Goal: Task Accomplishment & Management: Complete application form

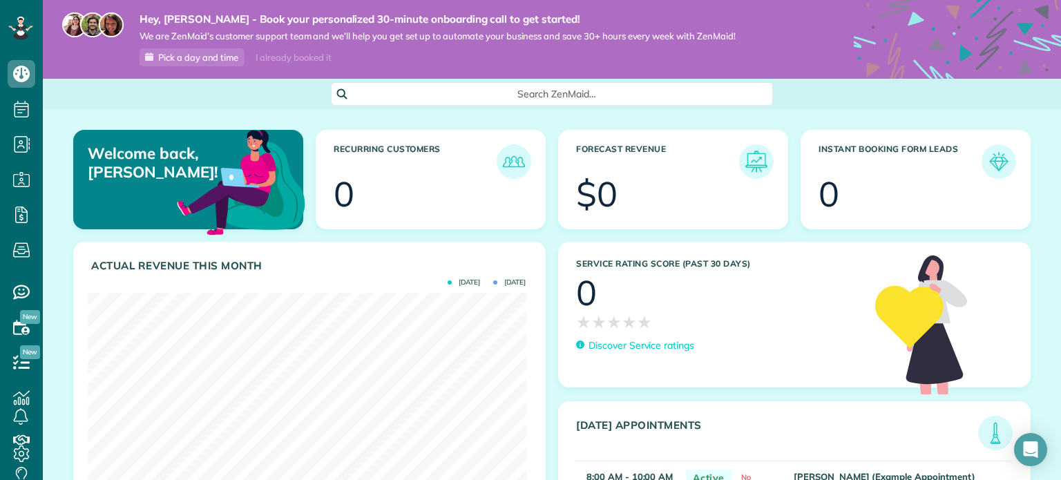
scroll to position [194, 438]
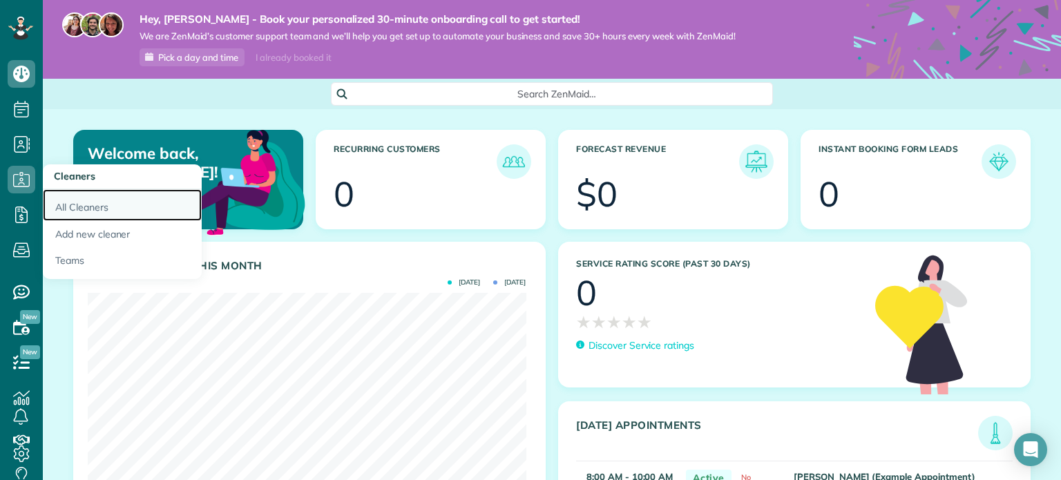
click at [88, 206] on link "All Cleaners" at bounding box center [122, 205] width 159 height 32
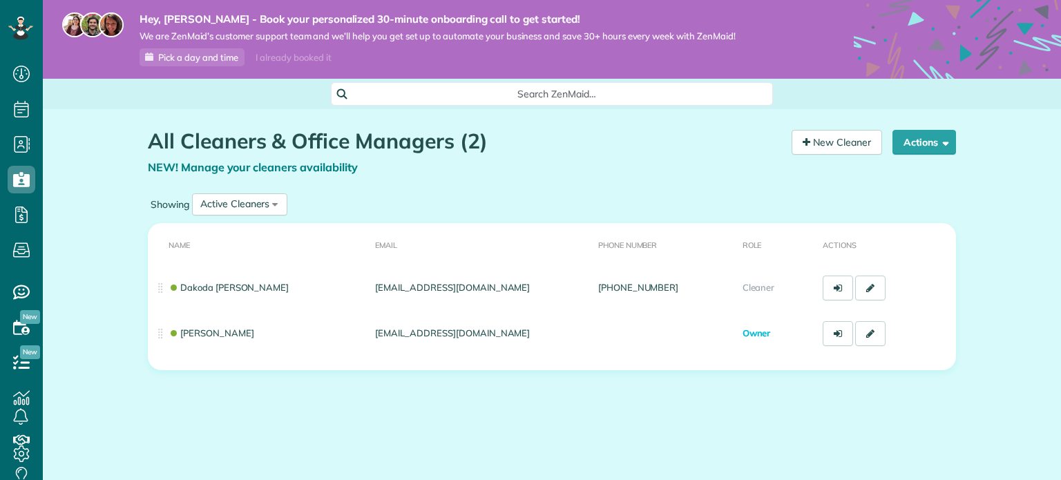
scroll to position [6, 6]
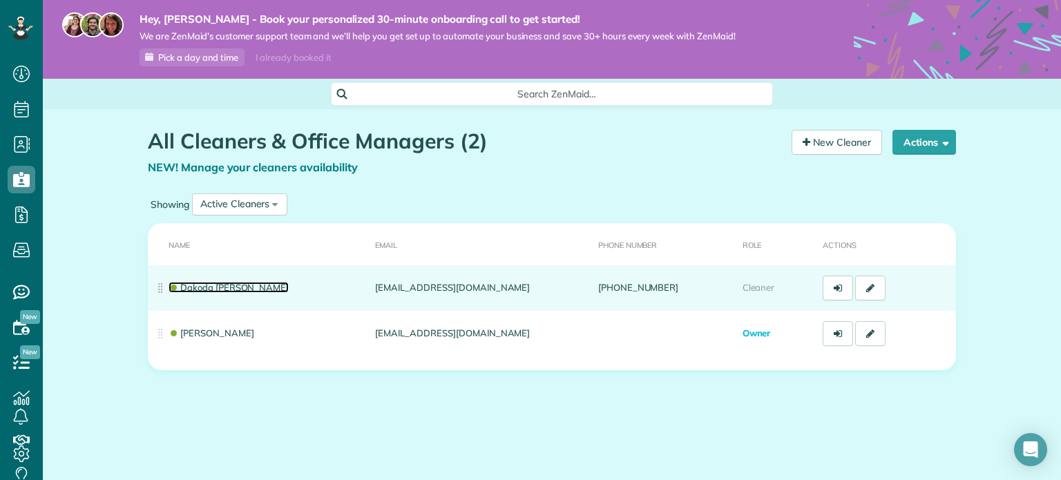
click at [226, 282] on link "Dakoda [PERSON_NAME]" at bounding box center [229, 287] width 120 height 11
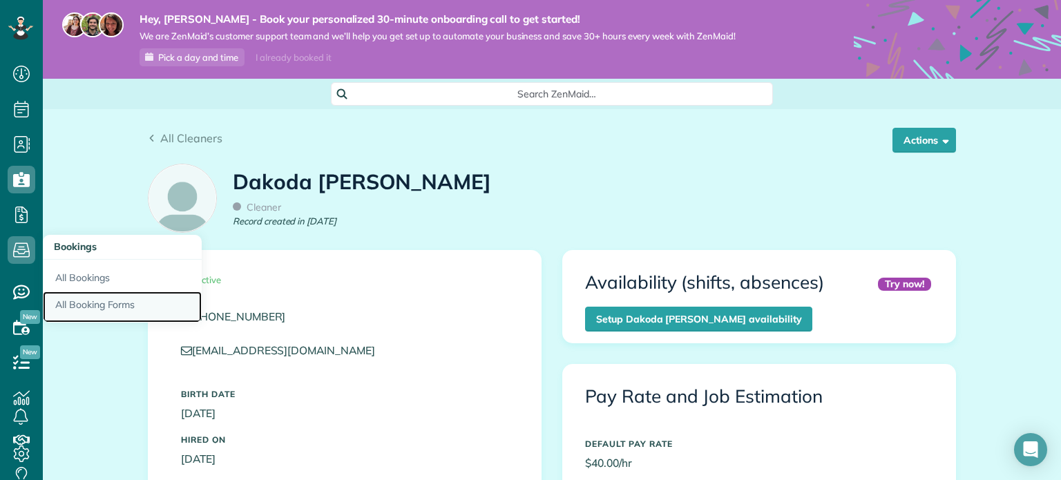
click at [84, 302] on link "All Booking Forms" at bounding box center [122, 307] width 159 height 32
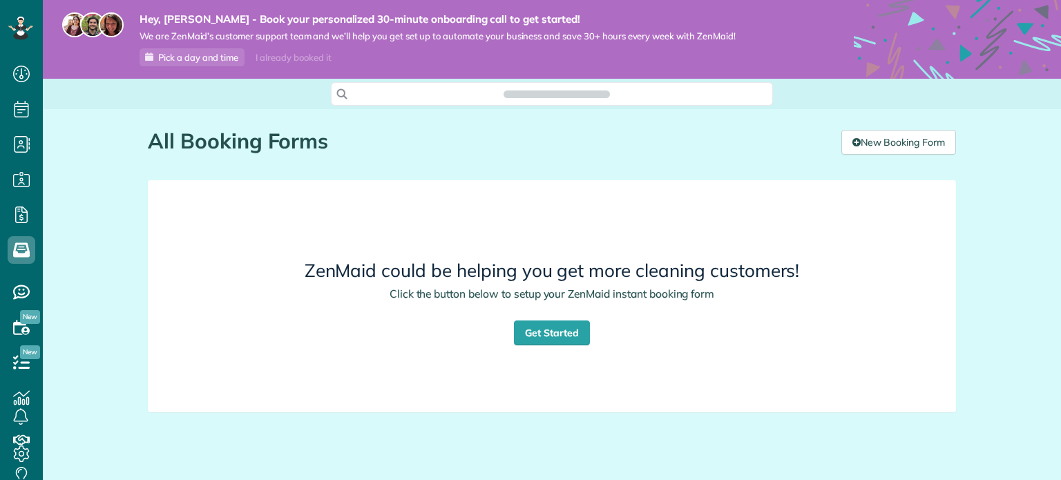
scroll to position [6, 6]
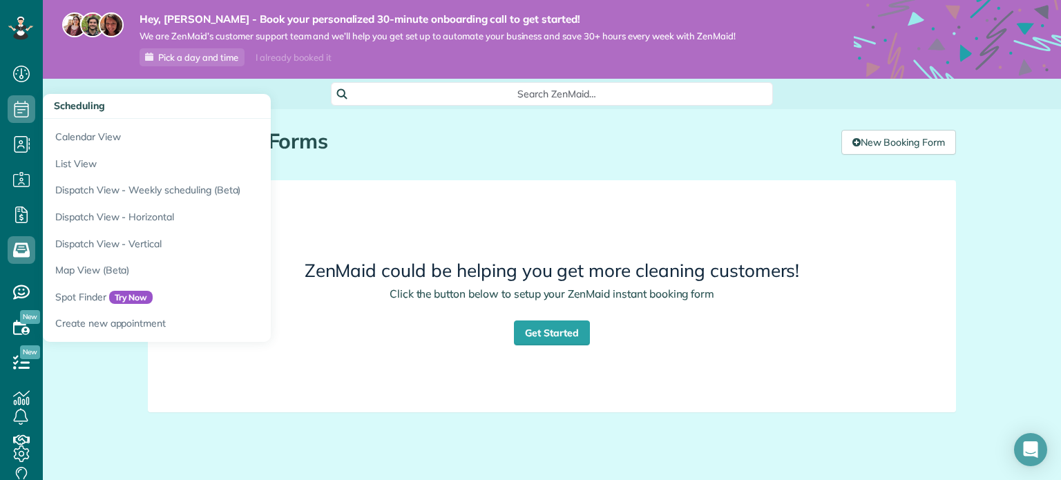
click at [87, 108] on span "Scheduling" at bounding box center [79, 105] width 51 height 12
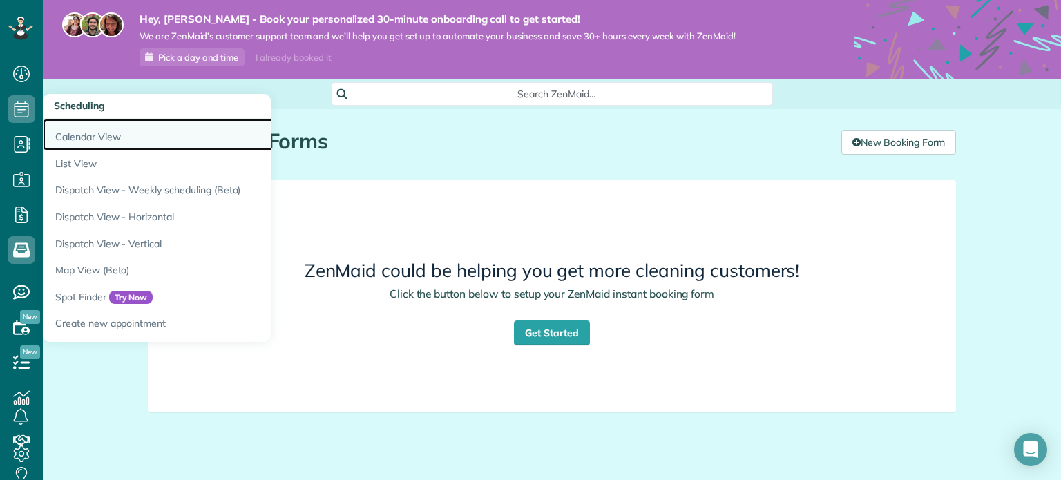
click at [90, 128] on link "Calendar View" at bounding box center [215, 135] width 345 height 32
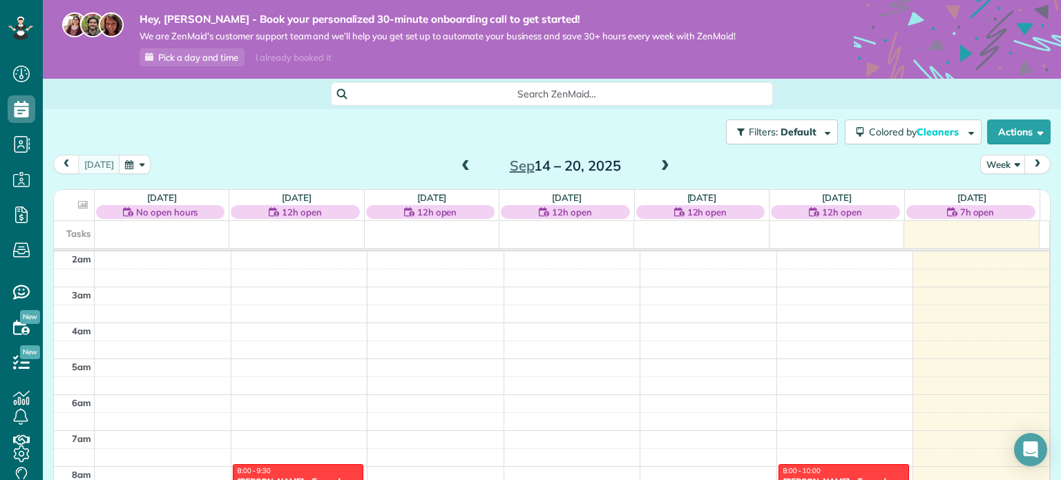
scroll to position [44, 0]
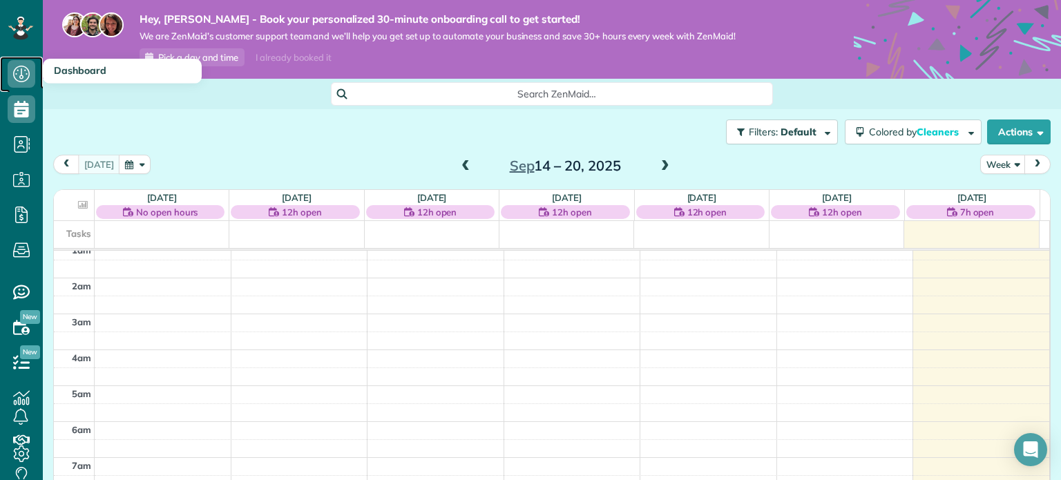
click at [24, 68] on icon at bounding box center [22, 74] width 28 height 28
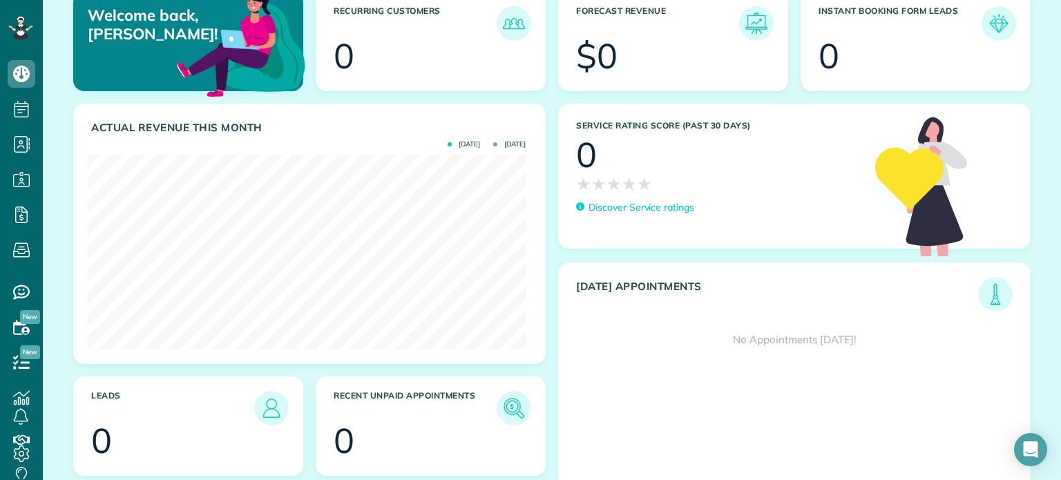
scroll to position [159, 0]
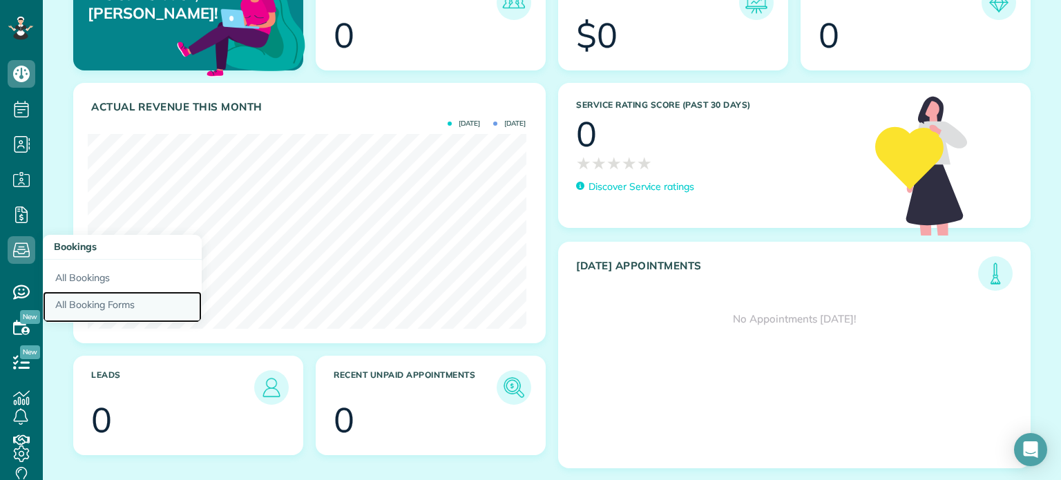
click at [103, 300] on link "All Booking Forms" at bounding box center [122, 307] width 159 height 32
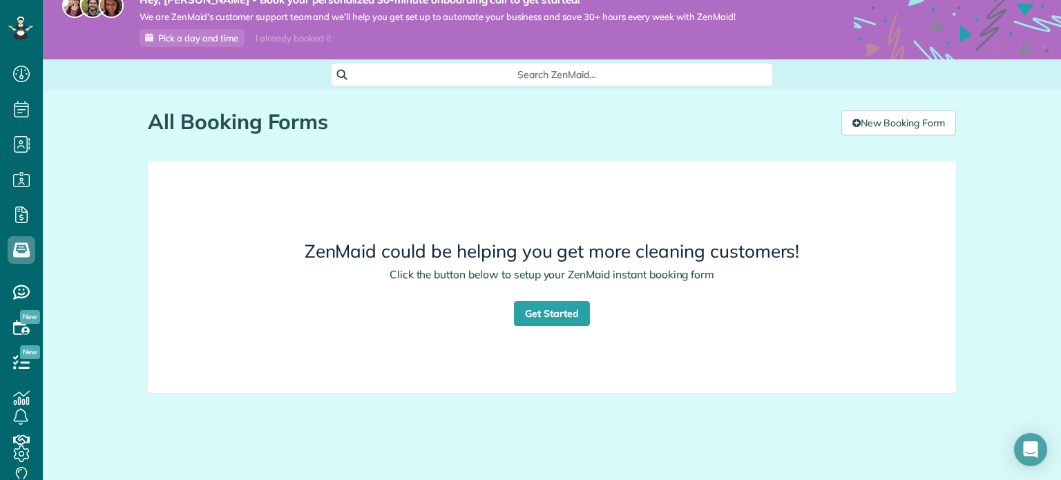
scroll to position [28, 0]
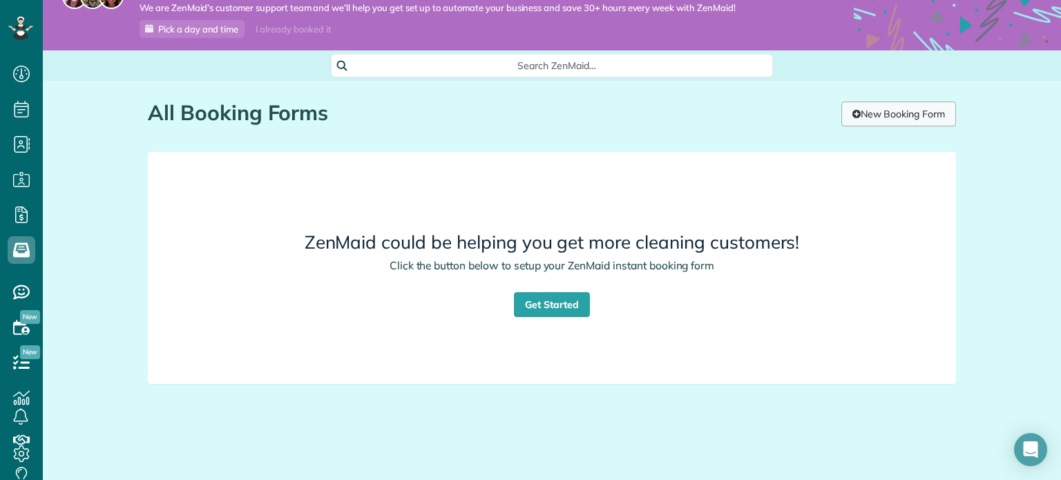
click at [872, 114] on link "New Booking Form" at bounding box center [898, 114] width 115 height 25
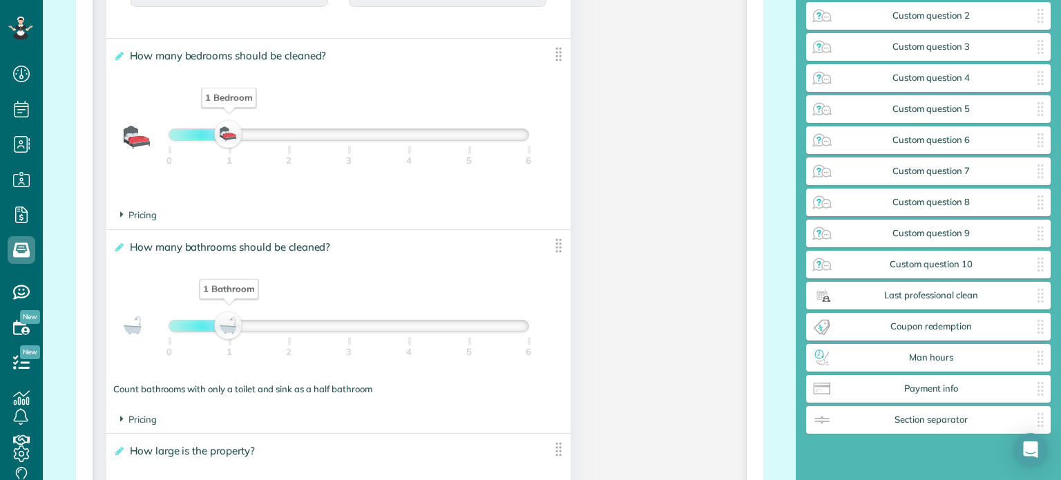
scroll to position [967, 0]
click at [148, 220] on span "Pricing" at bounding box center [138, 214] width 37 height 11
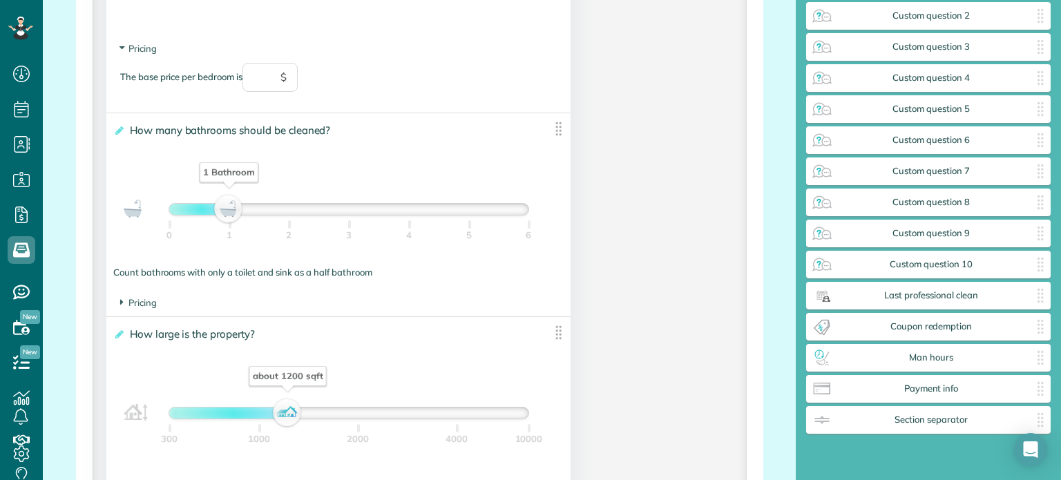
scroll to position [1174, 0]
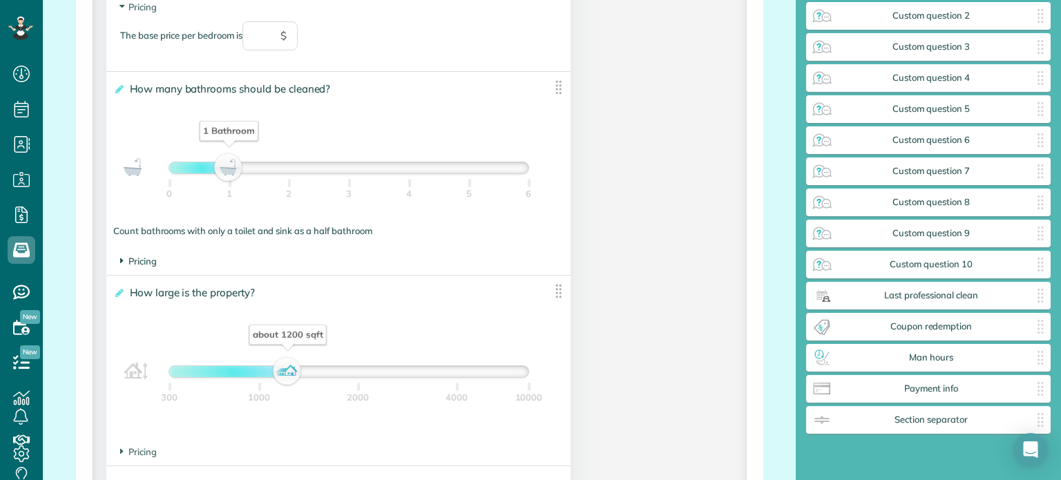
click at [145, 261] on span "Pricing" at bounding box center [138, 261] width 37 height 11
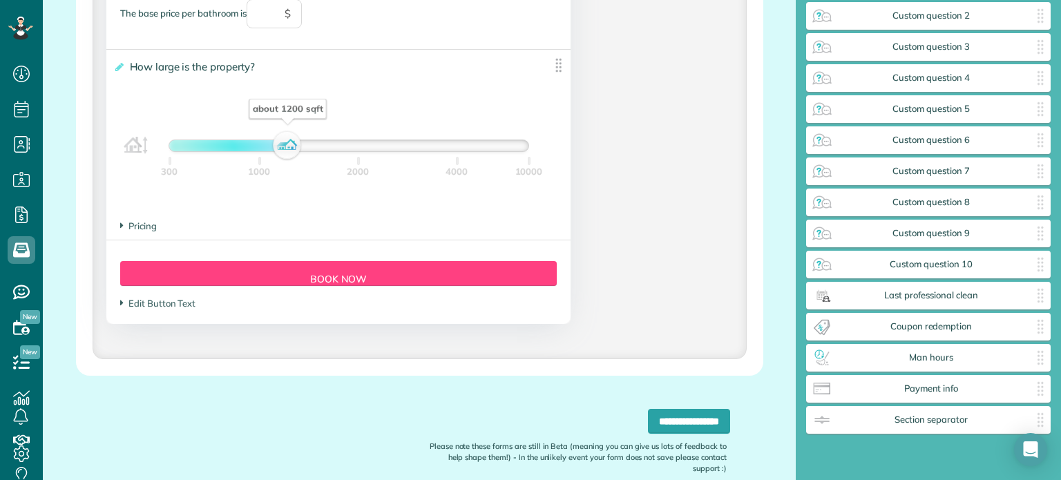
scroll to position [1450, 0]
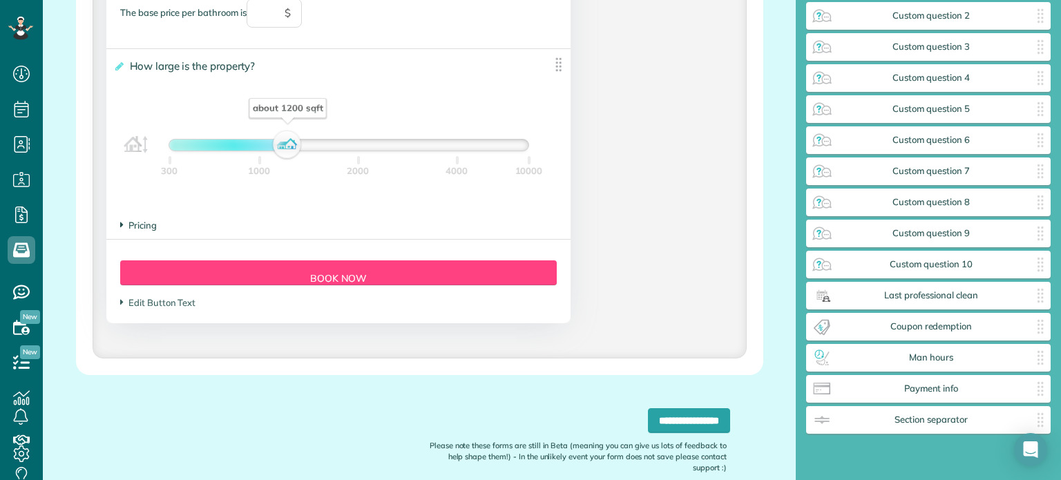
click at [133, 226] on span "Pricing" at bounding box center [138, 225] width 37 height 11
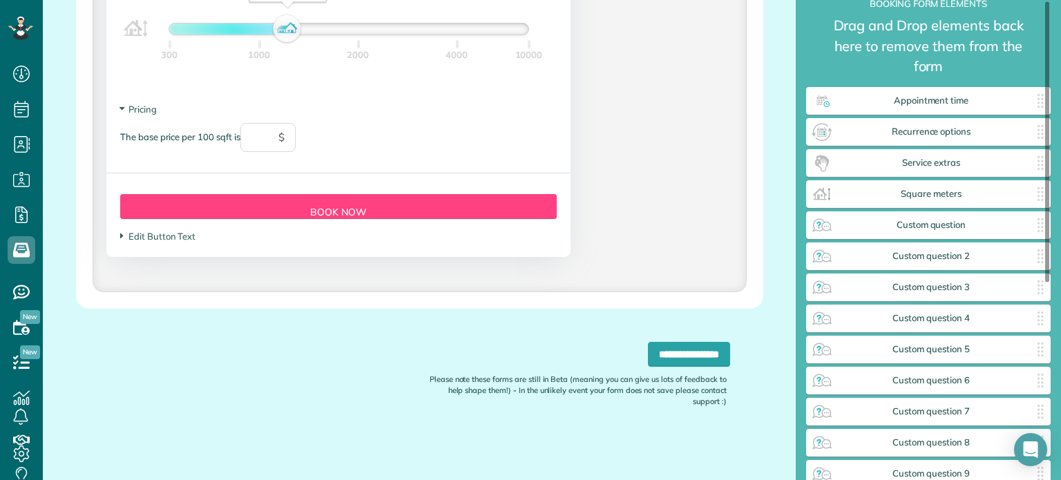
scroll to position [0, 0]
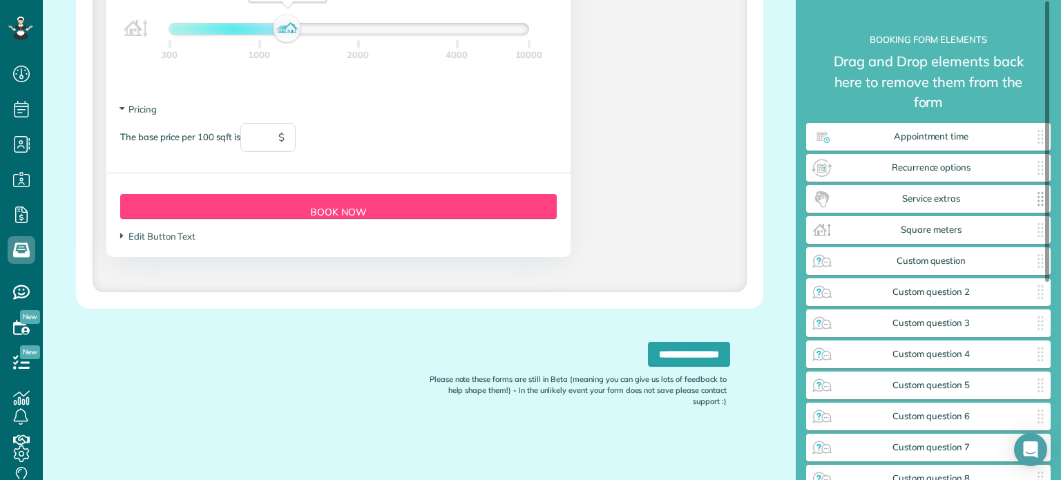
click at [948, 198] on span "Service extras" at bounding box center [931, 198] width 196 height 11
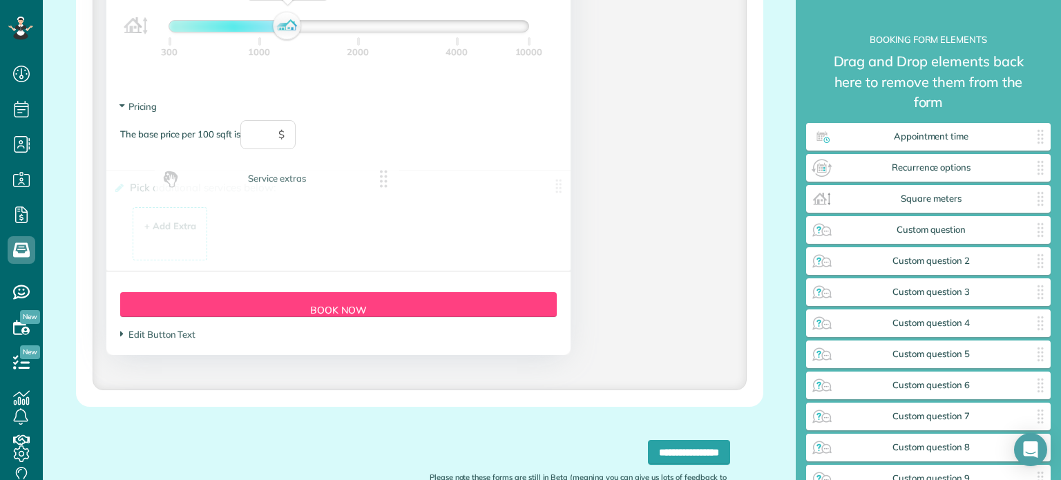
drag, startPoint x: 923, startPoint y: 201, endPoint x: 270, endPoint y: 181, distance: 652.9
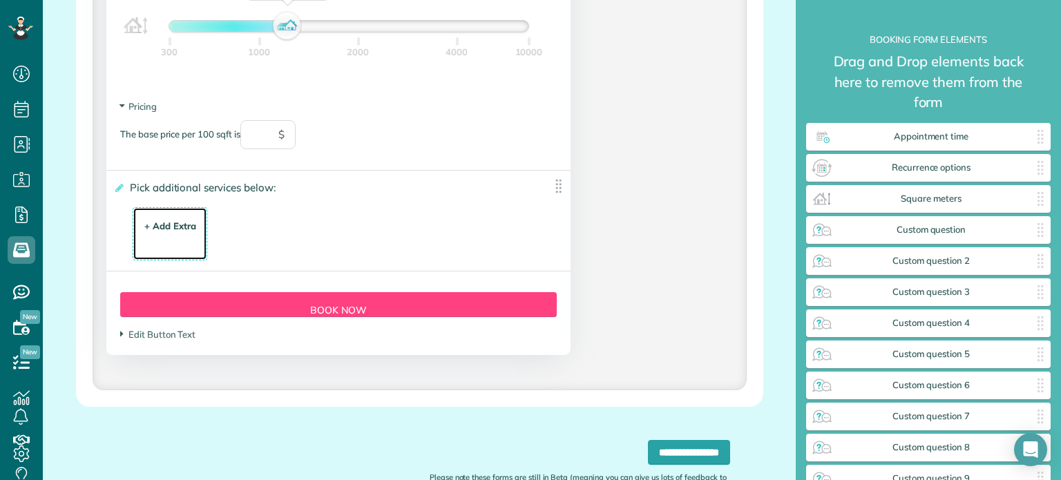
click at [173, 231] on div "+ Add Extra" at bounding box center [170, 226] width 52 height 13
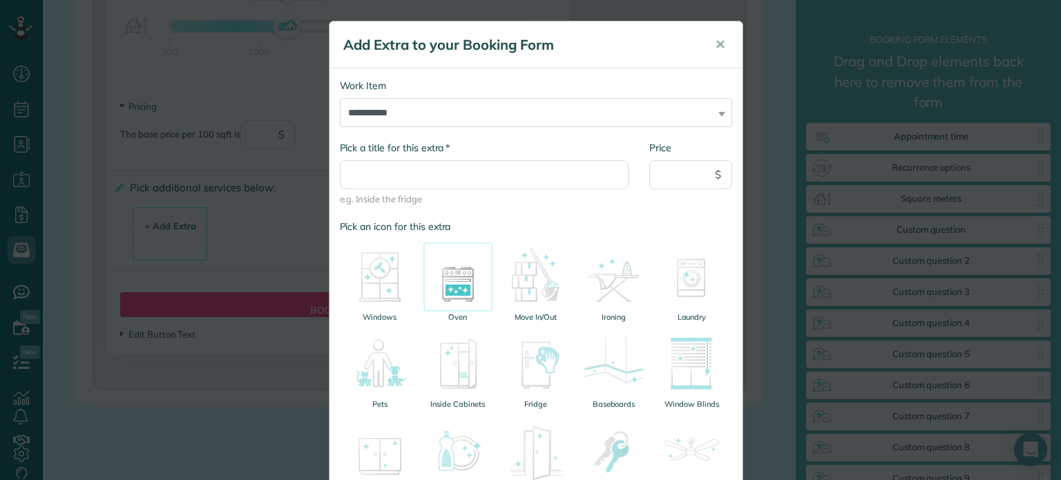
click at [441, 287] on img at bounding box center [457, 276] width 69 height 69
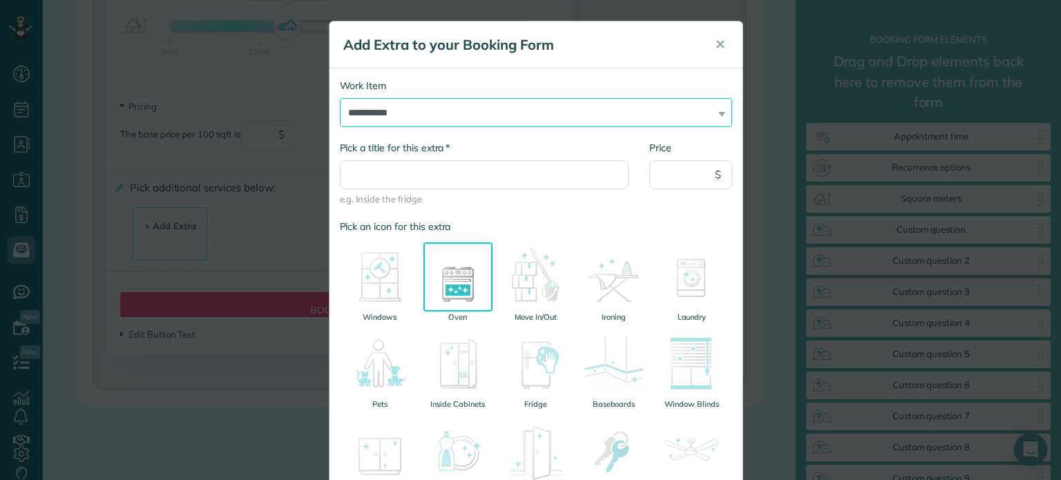
click at [418, 118] on select "**********" at bounding box center [536, 112] width 392 height 29
select select "******"
click at [340, 98] on select "**********" at bounding box center [536, 112] width 392 height 29
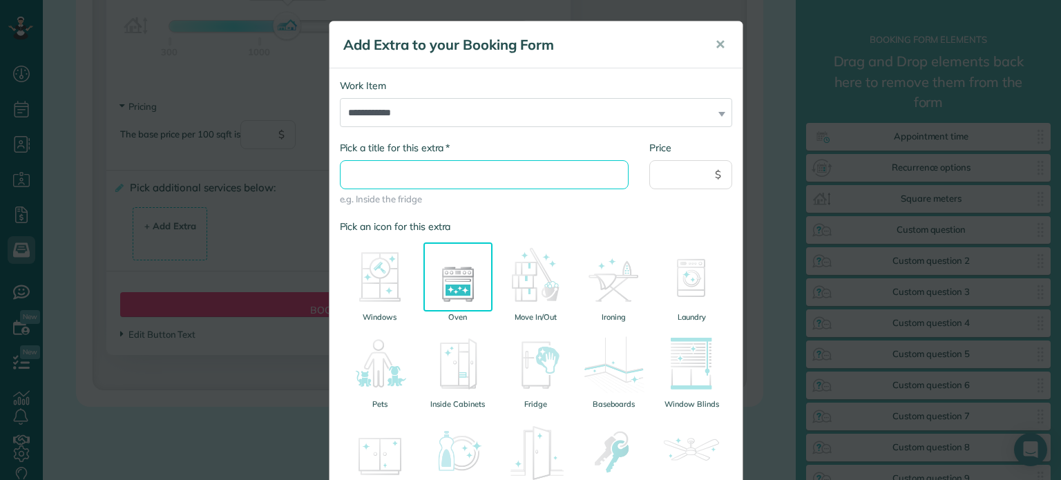
click at [396, 178] on input "* Pick a title for this extra" at bounding box center [484, 174] width 289 height 29
click at [680, 179] on input "Price" at bounding box center [690, 174] width 83 height 29
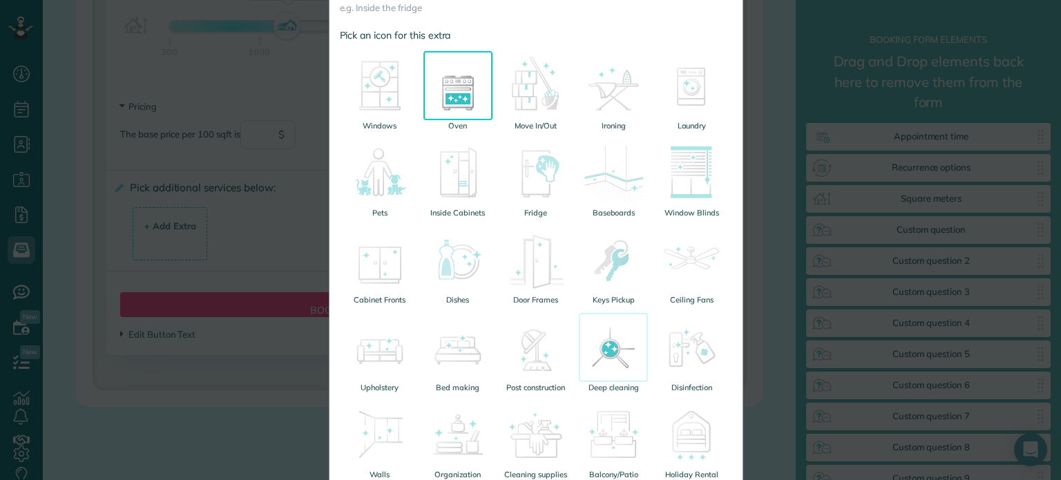
scroll to position [207, 0]
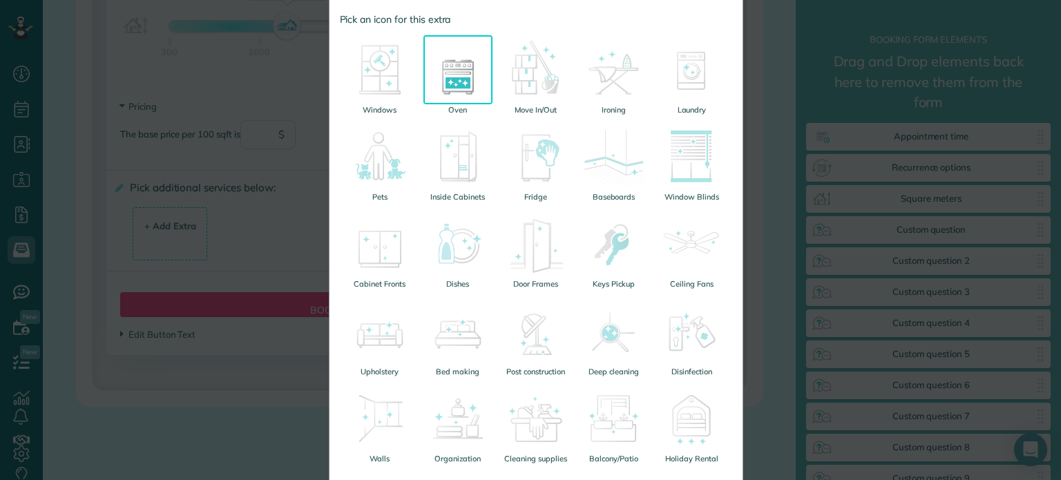
click at [250, 445] on div "**********" at bounding box center [530, 240] width 1061 height 480
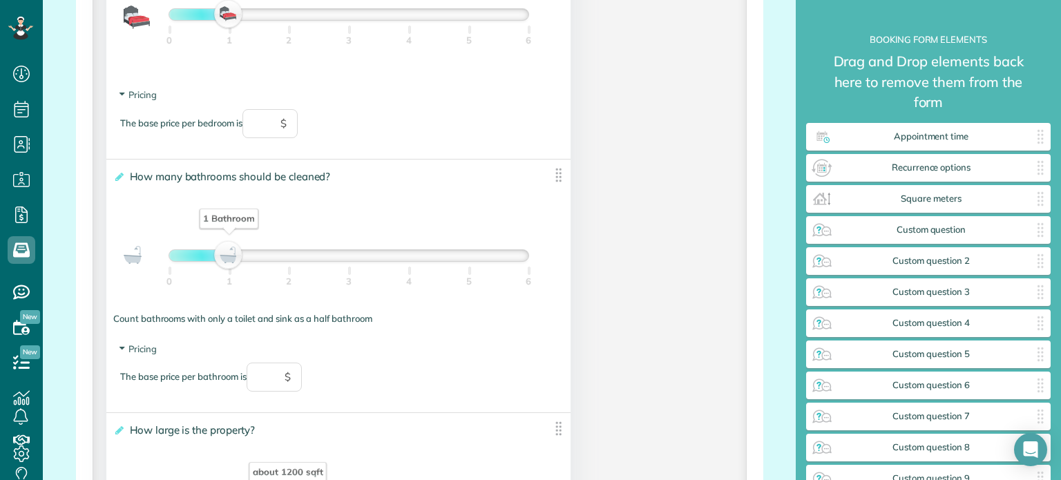
scroll to position [1155, 0]
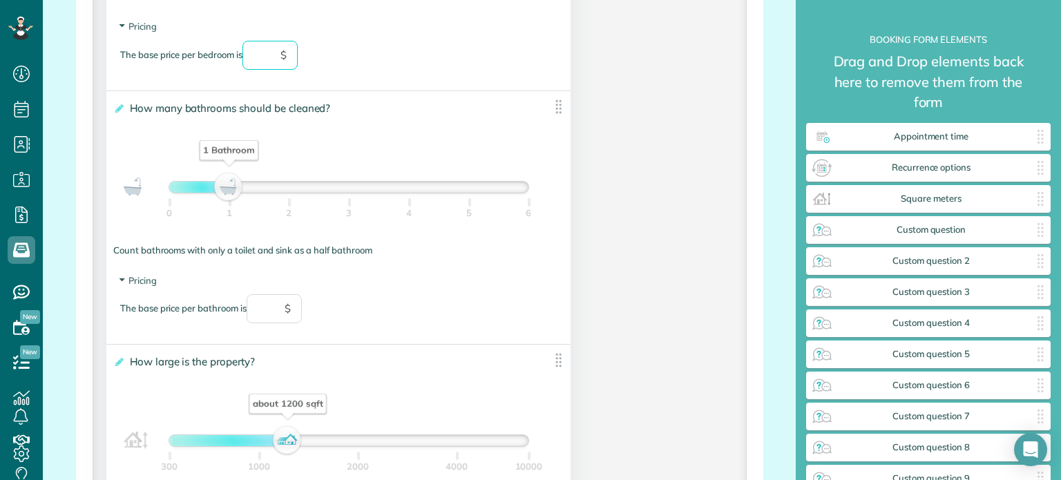
click at [273, 57] on input "text" at bounding box center [269, 55] width 55 height 29
click at [280, 67] on input "text" at bounding box center [269, 55] width 55 height 29
click at [281, 66] on input "text" at bounding box center [269, 55] width 55 height 29
click at [276, 58] on input "text" at bounding box center [269, 55] width 55 height 29
type input "**"
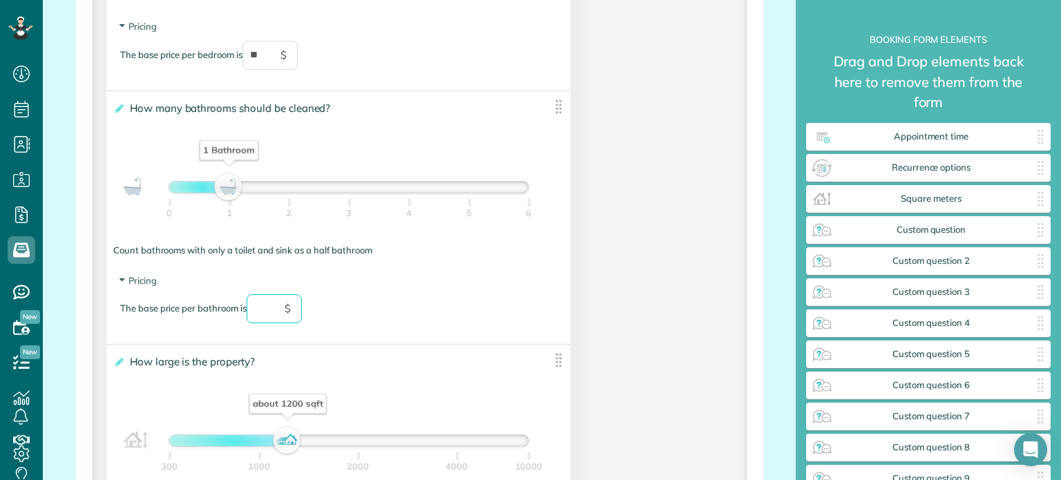
click at [282, 311] on input "text" at bounding box center [274, 308] width 55 height 29
type input "*"
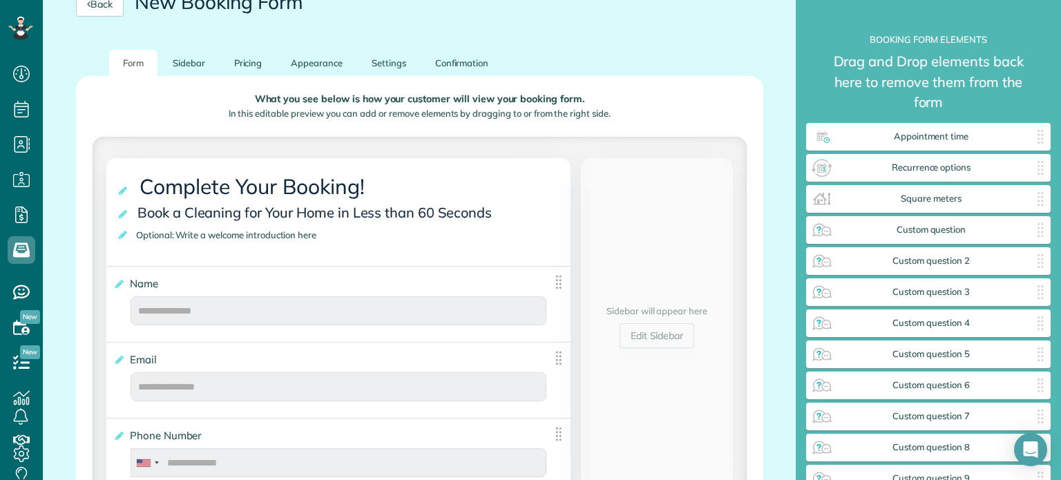
scroll to position [119, 0]
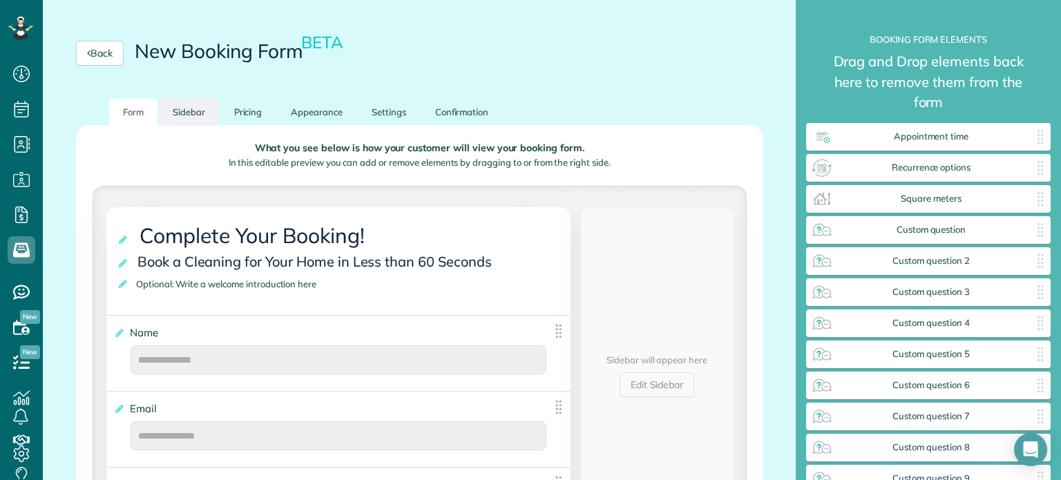
type input "**"
click at [186, 116] on link "Sidebar" at bounding box center [189, 112] width 60 height 27
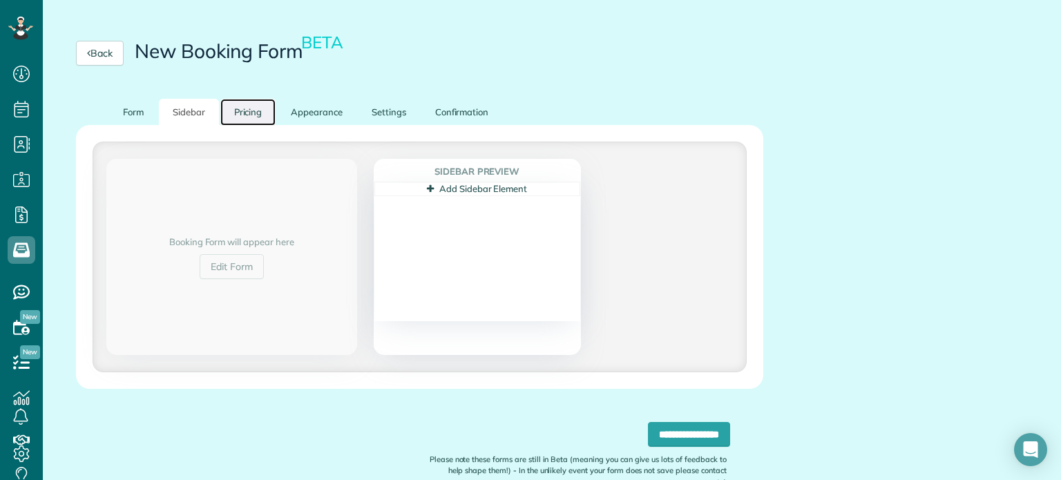
click at [249, 114] on link "Pricing" at bounding box center [248, 112] width 56 height 27
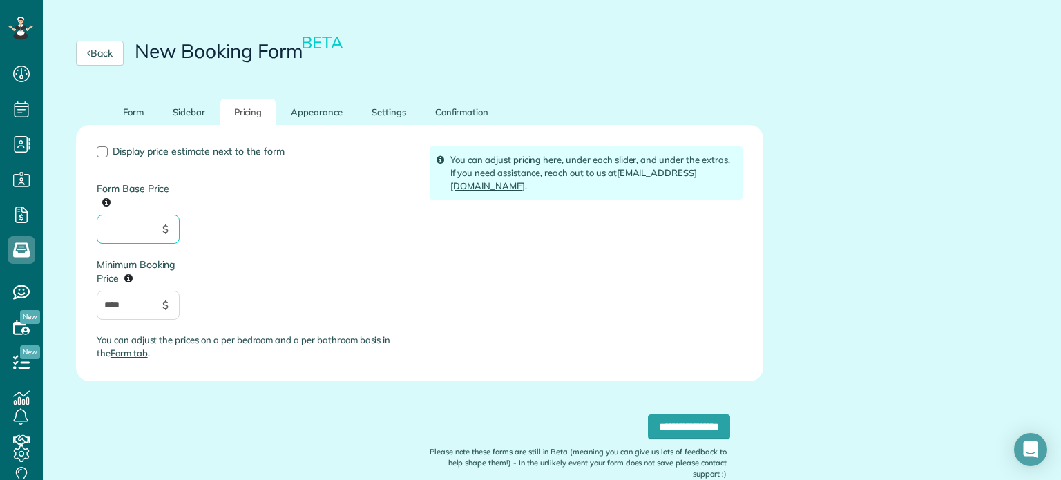
click at [138, 218] on input "Form Base Price" at bounding box center [138, 229] width 83 height 29
click at [135, 111] on link "Form" at bounding box center [133, 112] width 48 height 27
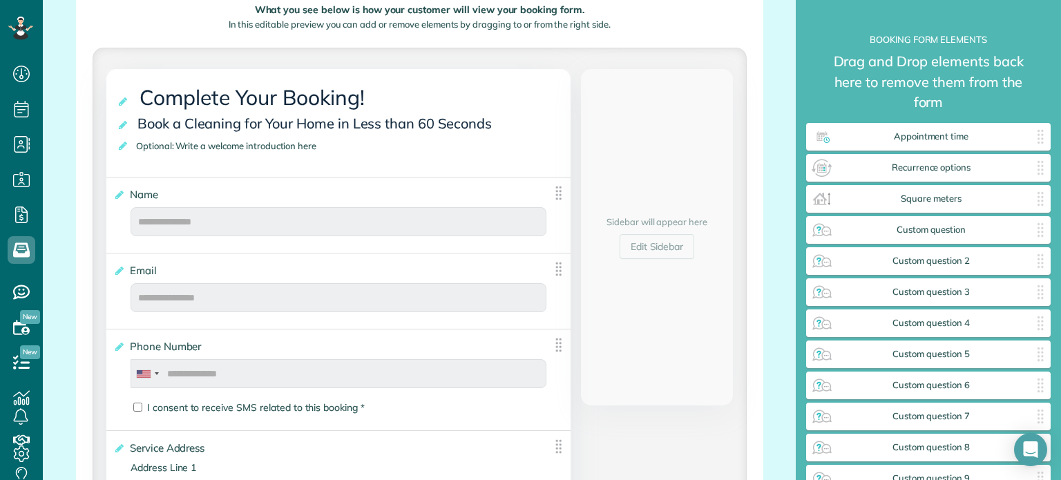
scroll to position [0, 0]
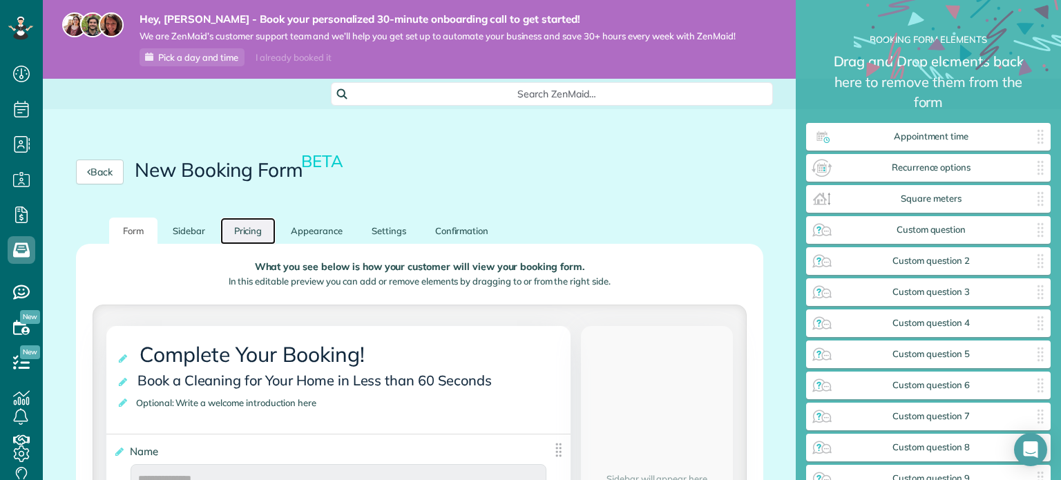
click at [243, 236] on link "Pricing" at bounding box center [248, 231] width 56 height 27
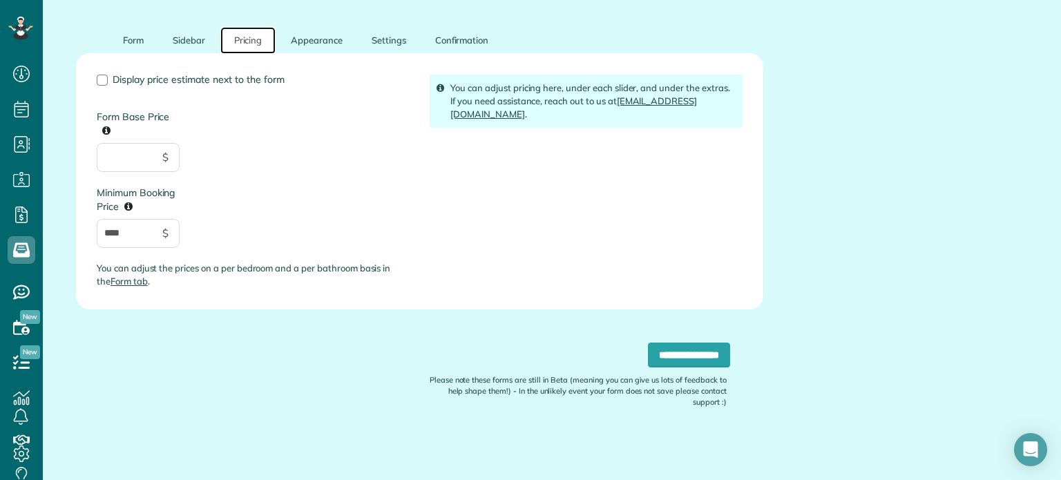
scroll to position [191, 0]
click at [140, 244] on input "****" at bounding box center [138, 232] width 83 height 29
type input "*"
type input "******"
click at [349, 352] on div "**********" at bounding box center [419, 378] width 687 height 139
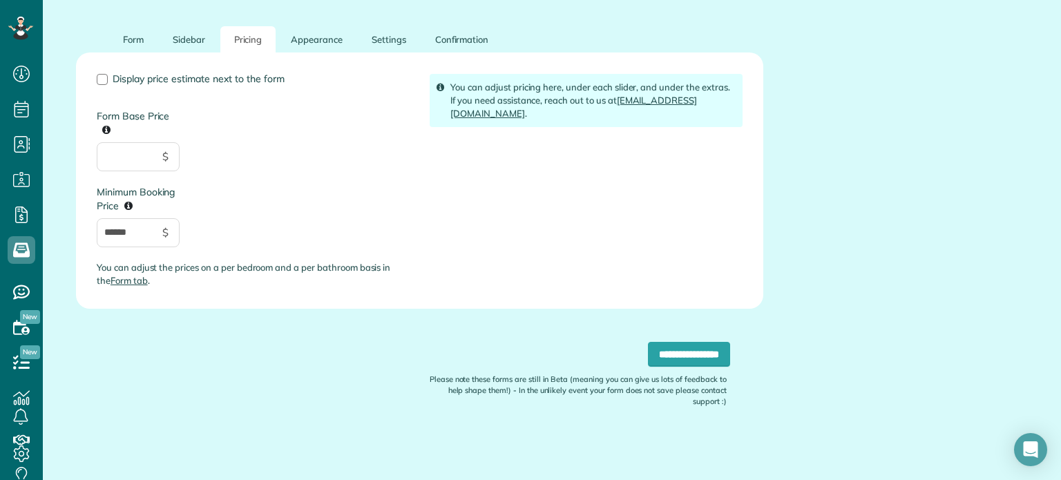
click at [302, 203] on div "Display price estimate next to the form Form Base Price $ Minimum Booking Price…" at bounding box center [252, 186] width 333 height 224
click at [128, 36] on link "Form" at bounding box center [133, 39] width 48 height 27
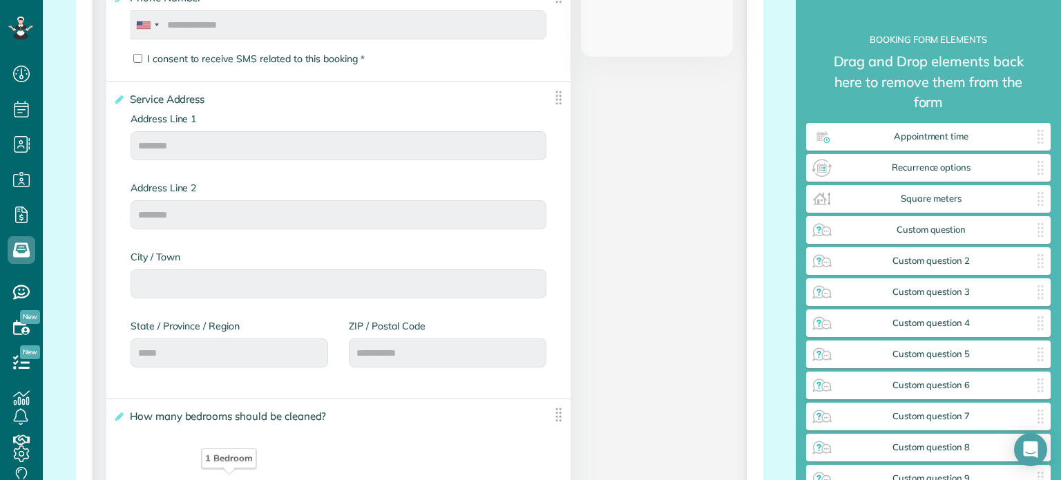
scroll to position [122, 0]
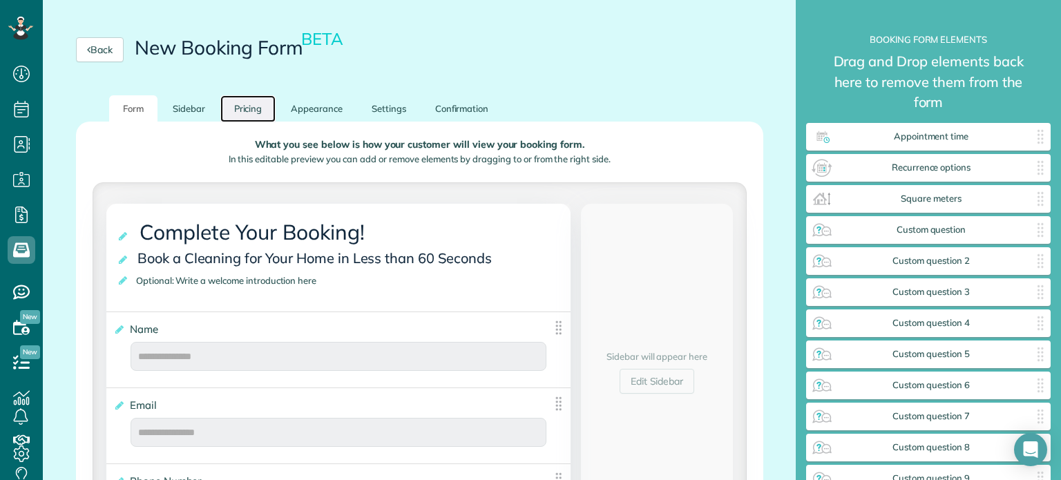
click at [253, 106] on link "Pricing" at bounding box center [248, 108] width 56 height 27
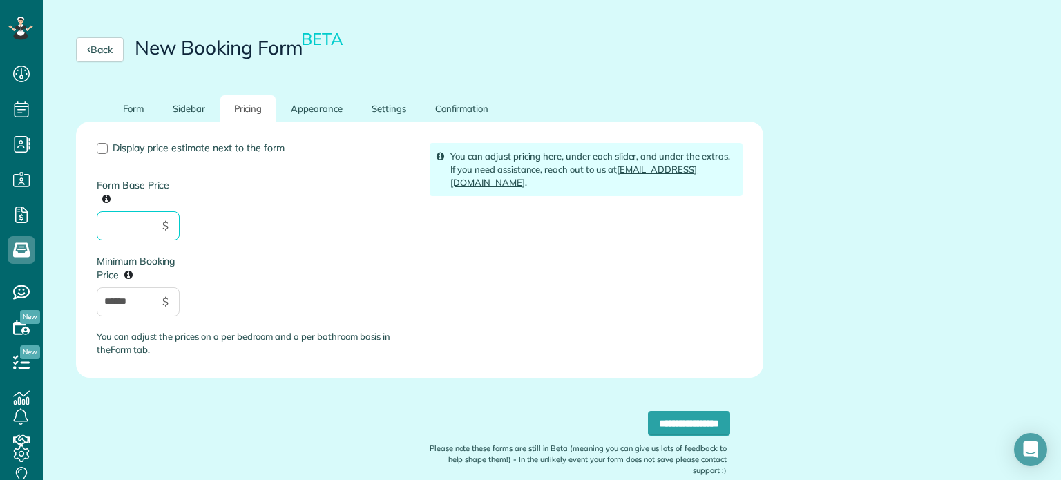
click at [139, 231] on input "Form Base Price" at bounding box center [138, 225] width 83 height 29
type input "******"
click at [142, 112] on link "Form" at bounding box center [133, 108] width 48 height 27
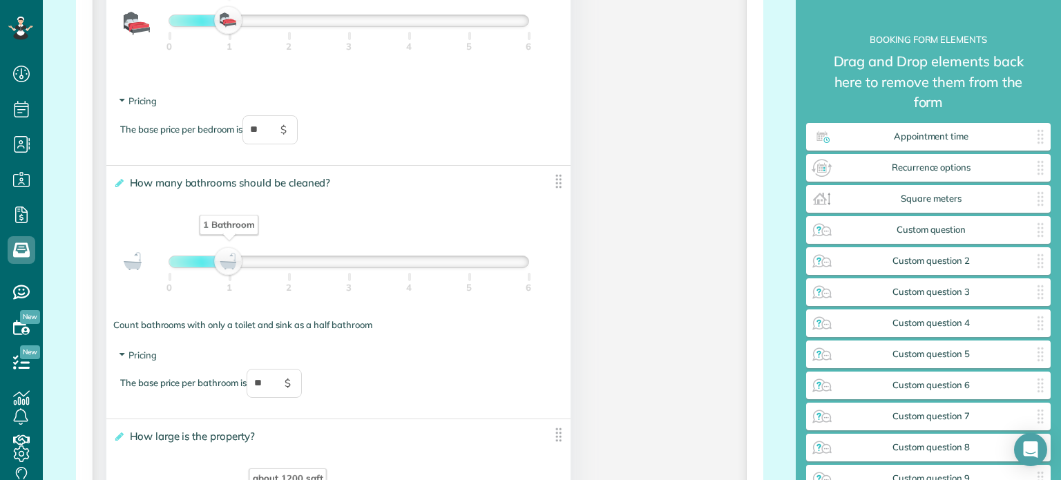
scroll to position [1036, 0]
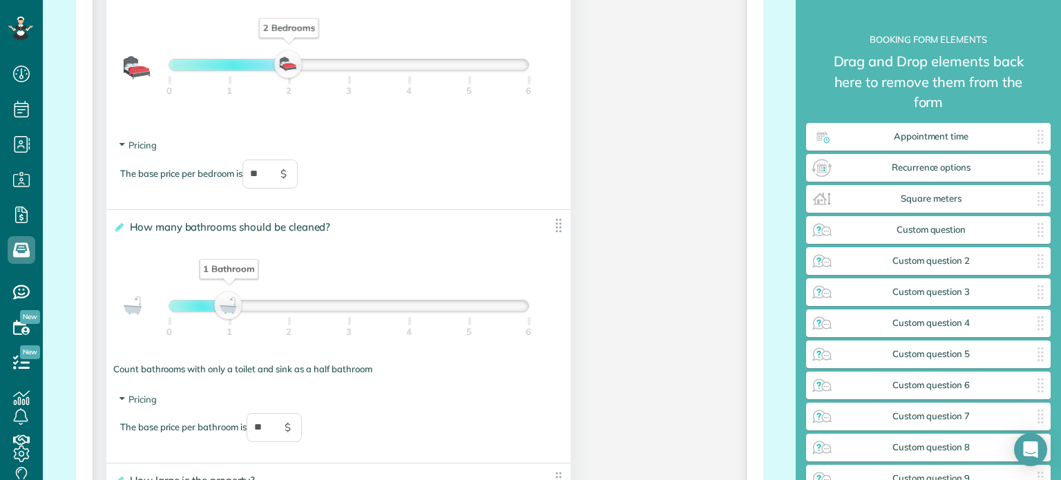
drag, startPoint x: 222, startPoint y: 72, endPoint x: 294, endPoint y: 67, distance: 72.0
click at [294, 67] on div "2 Bedrooms" at bounding box center [288, 64] width 23 height 19
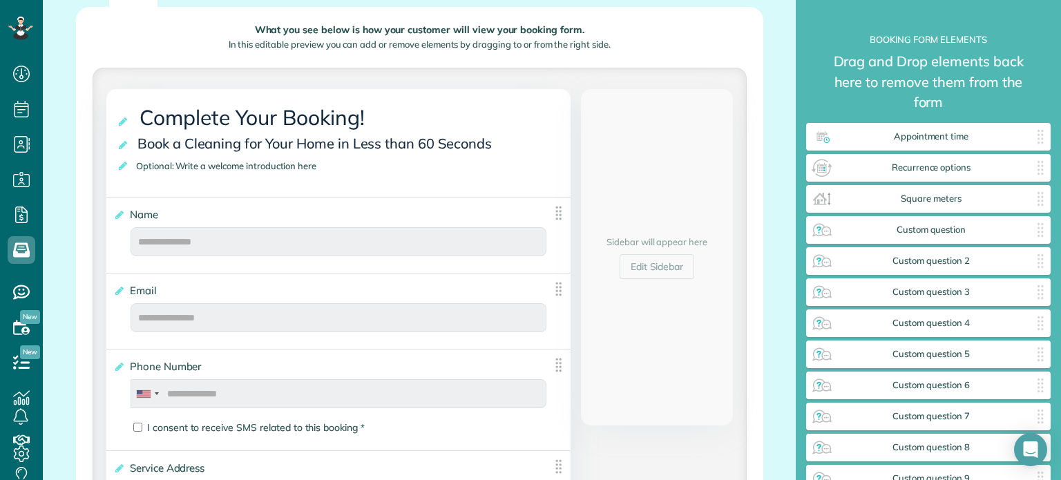
scroll to position [0, 0]
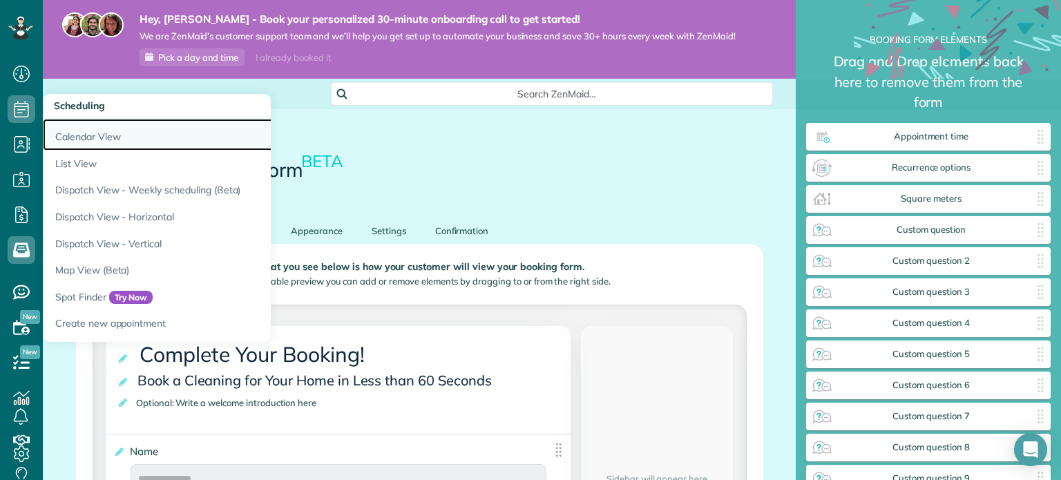
click at [88, 137] on link "Calendar View" at bounding box center [215, 135] width 345 height 32
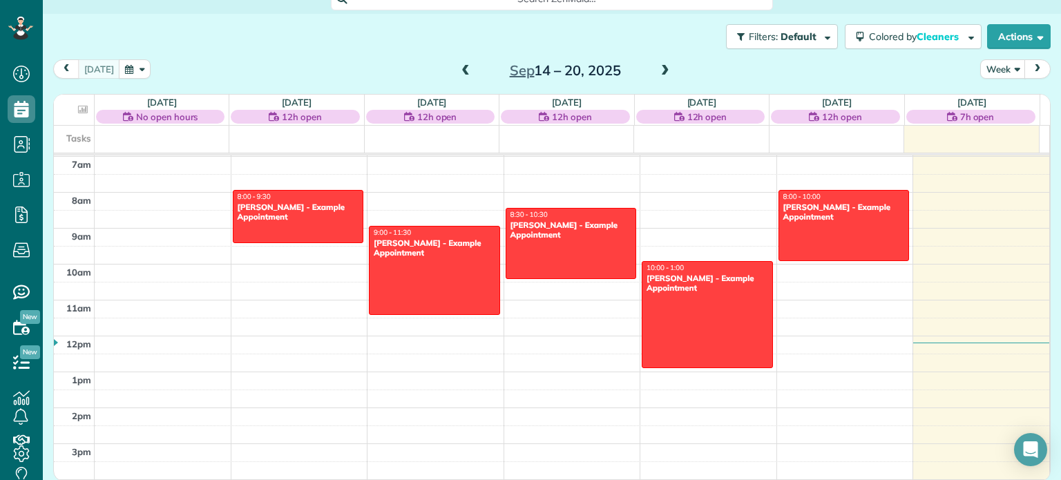
scroll to position [97, 0]
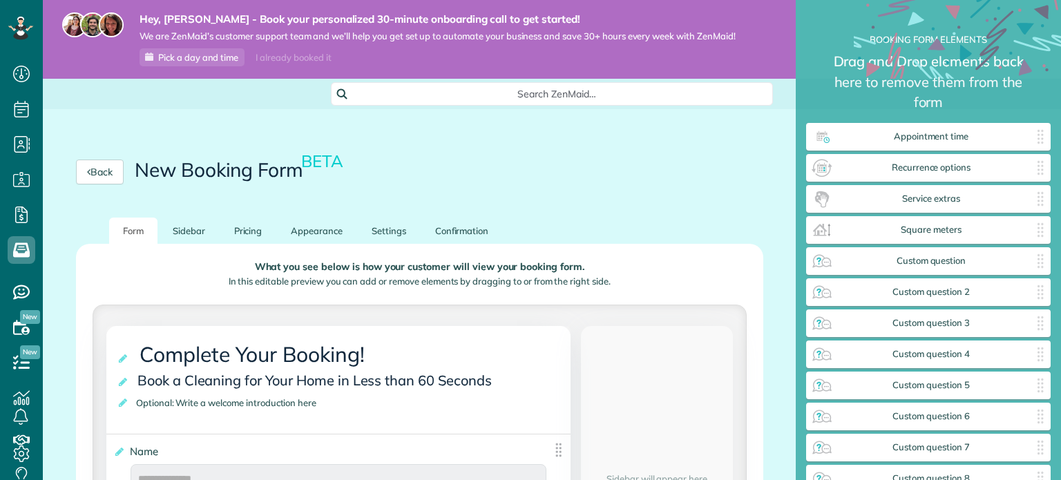
scroll to position [6, 0]
click at [102, 166] on link "Back" at bounding box center [100, 172] width 48 height 25
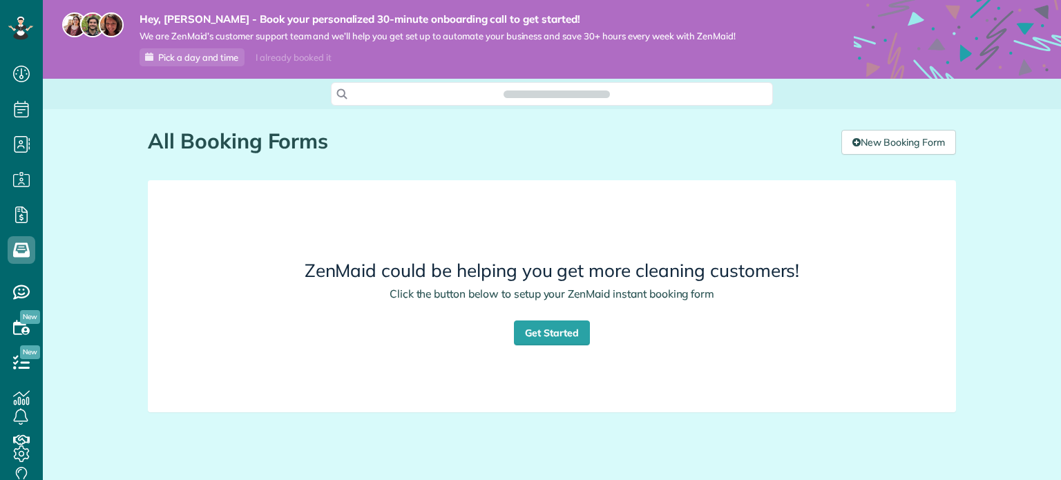
scroll to position [6, 6]
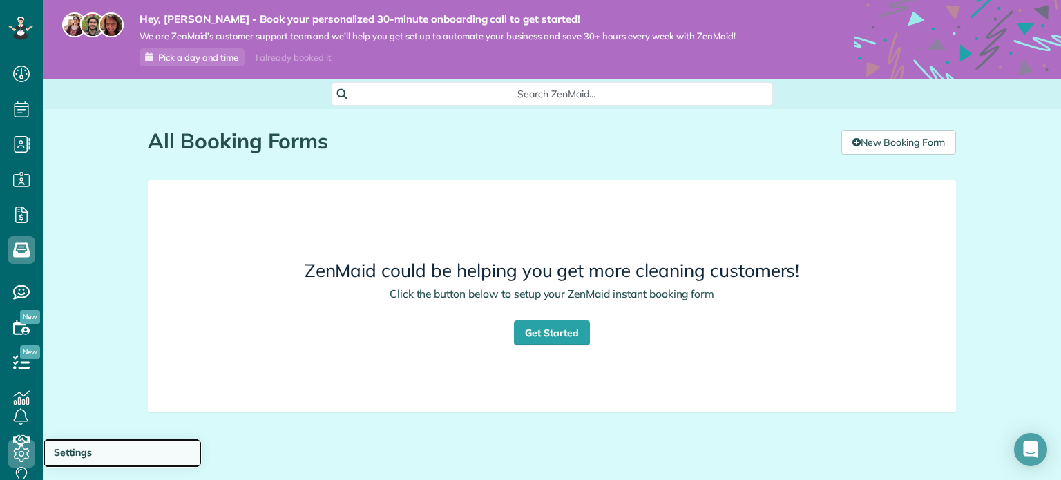
click at [66, 446] on span "Settings" at bounding box center [73, 452] width 38 height 12
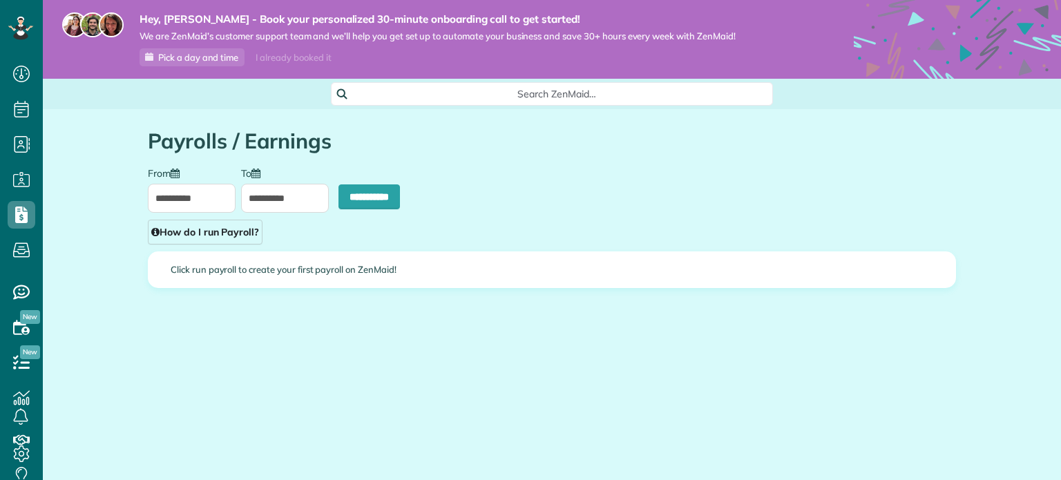
scroll to position [6, 6]
type input "**********"
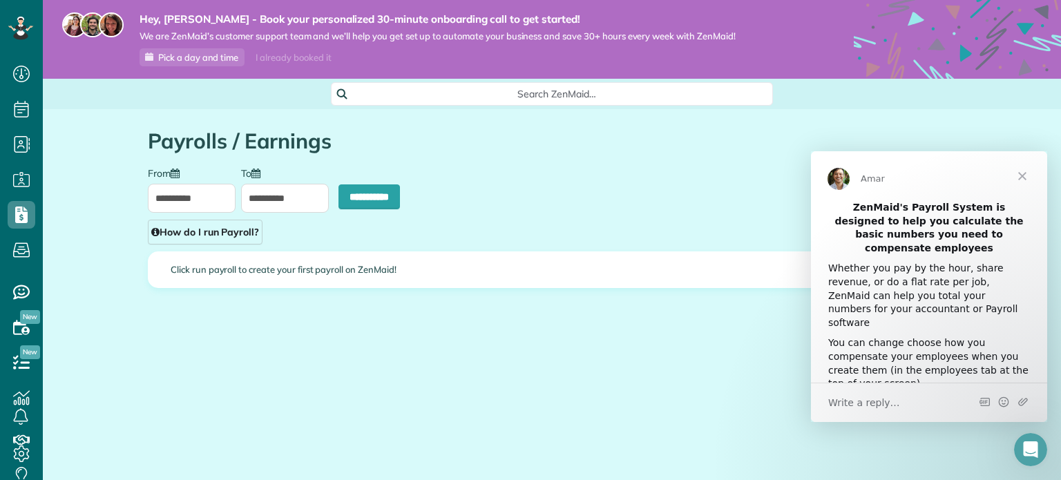
scroll to position [0, 0]
click at [1020, 177] on span "Close" at bounding box center [1022, 176] width 50 height 50
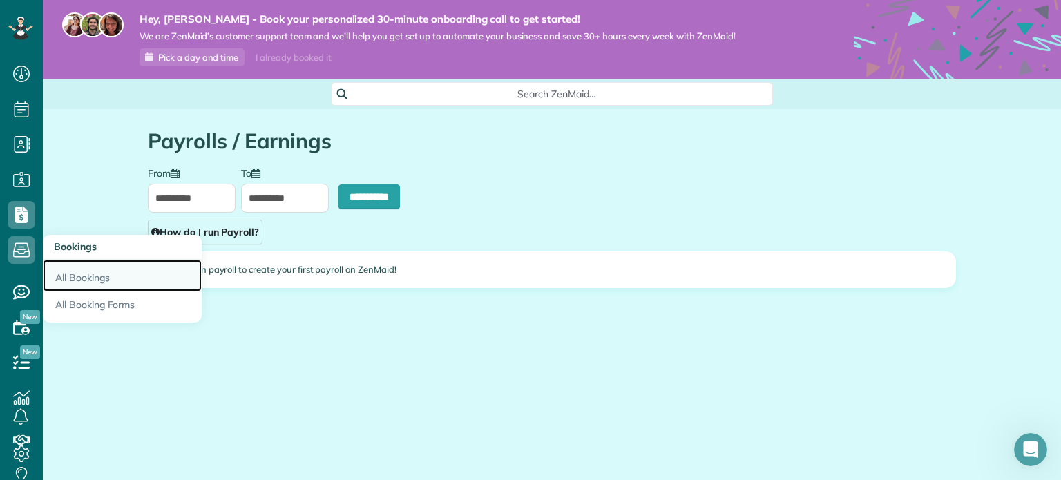
click at [72, 282] on link "All Bookings" at bounding box center [122, 276] width 159 height 32
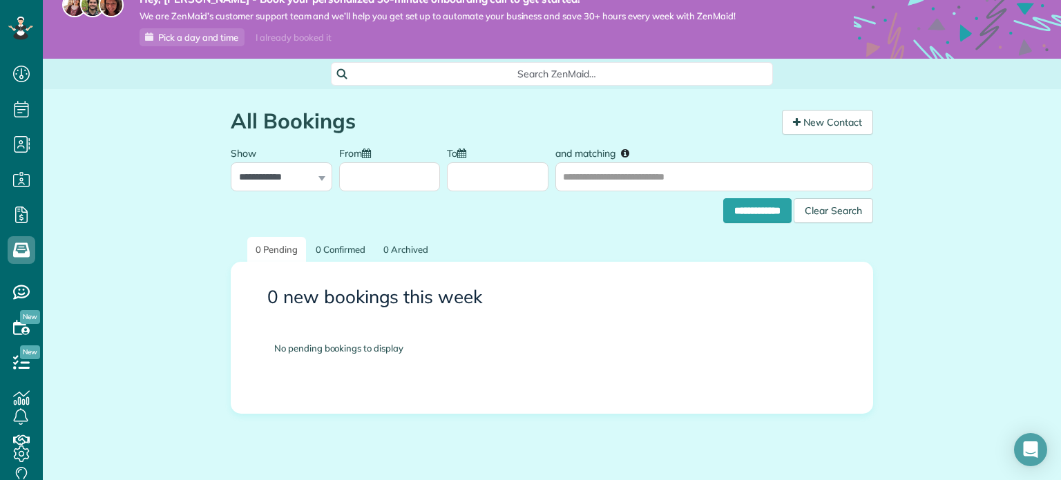
scroll to position [56, 0]
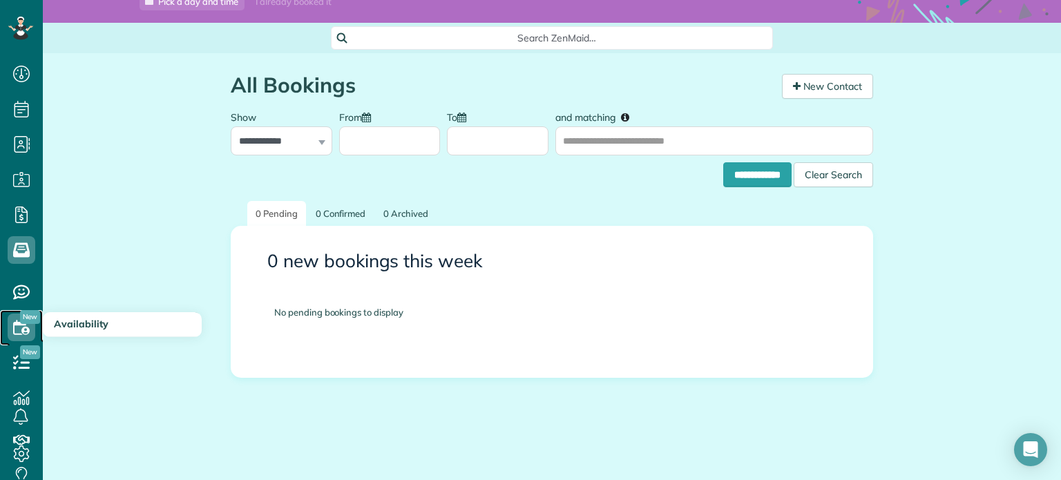
click at [19, 330] on icon at bounding box center [22, 328] width 28 height 28
